Goal: Book appointment/travel/reservation

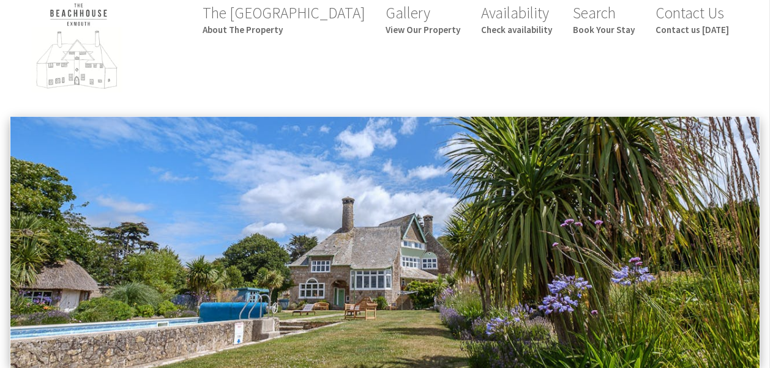
scroll to position [20, 0]
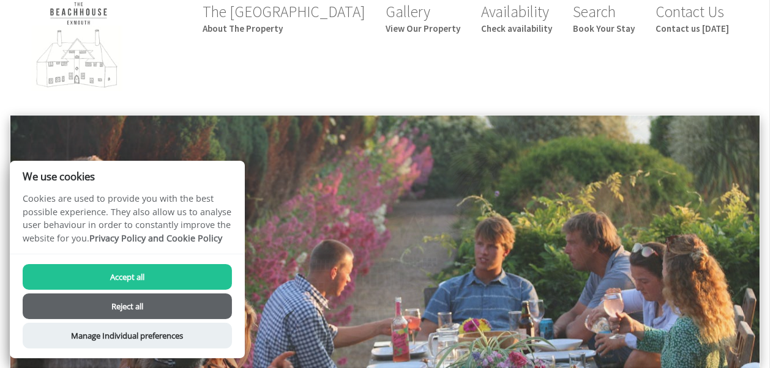
click at [151, 300] on button "Reject all" at bounding box center [127, 307] width 209 height 26
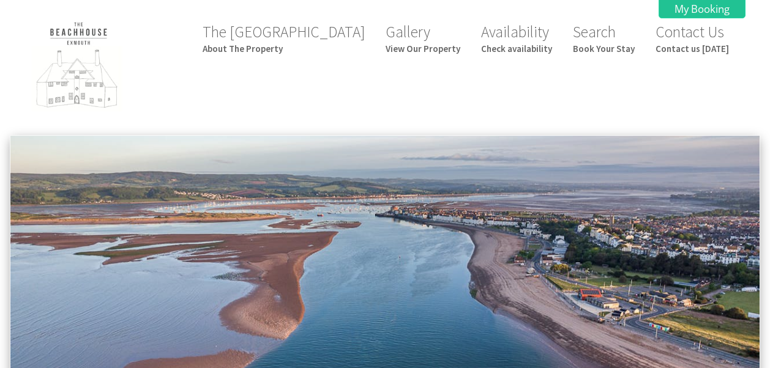
scroll to position [20, 0]
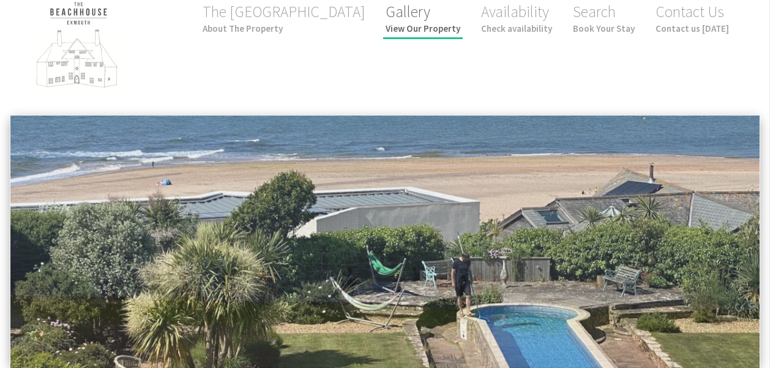
click at [434, 18] on link "Gallery View Our Property" at bounding box center [423, 18] width 75 height 32
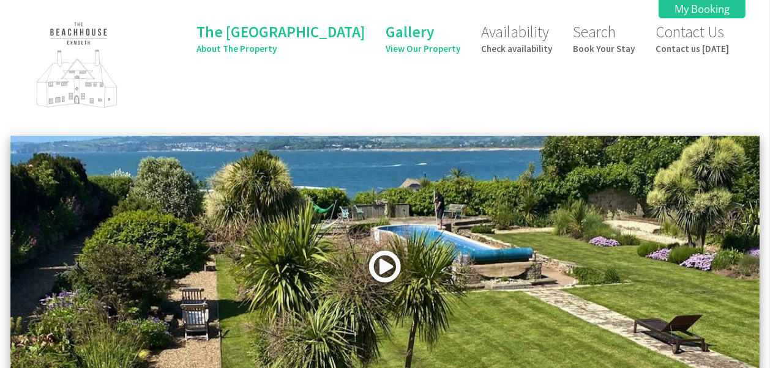
click at [387, 259] on link at bounding box center [385, 271] width 37 height 50
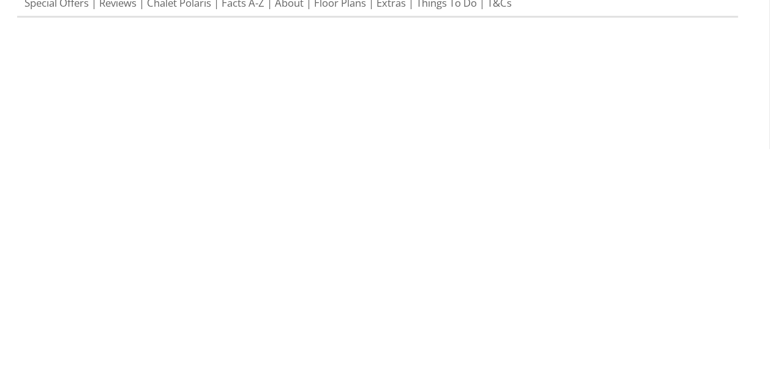
scroll to position [472, 0]
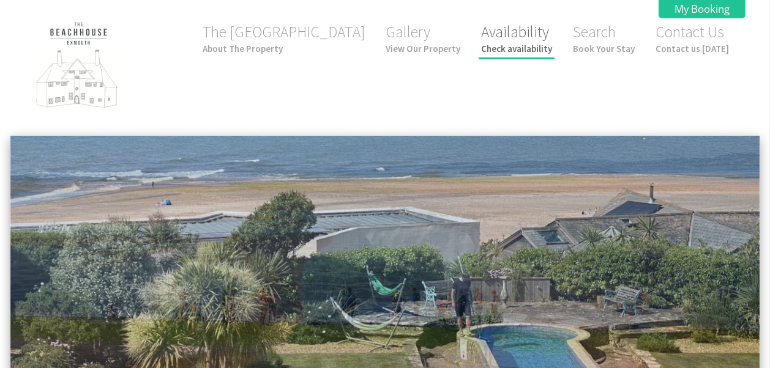
click at [515, 35] on link "Availability Check availability" at bounding box center [516, 38] width 71 height 32
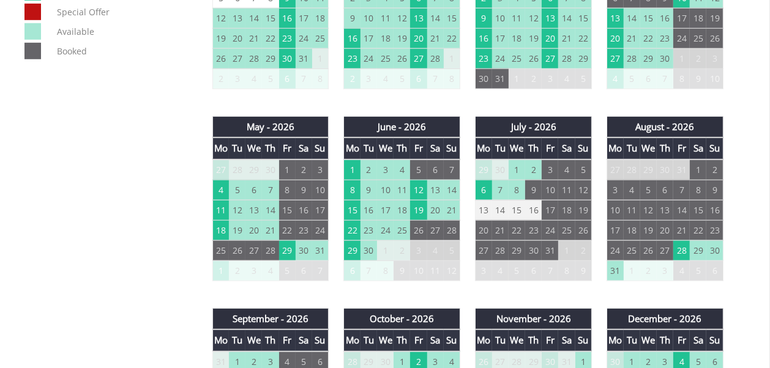
scroll to position [775, 0]
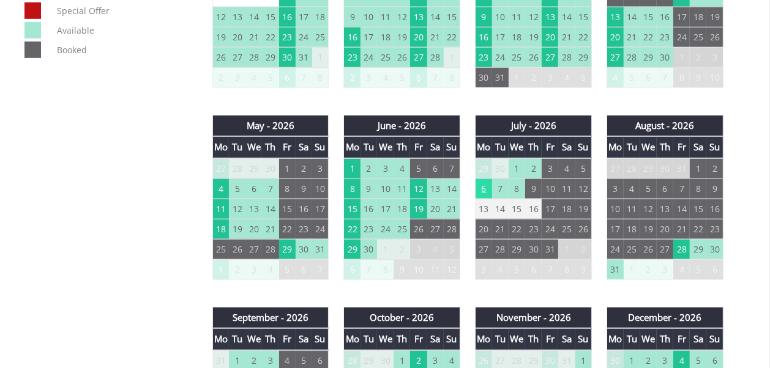
click at [483, 181] on td "6" at bounding box center [484, 189] width 17 height 20
